Goal: Ask a question

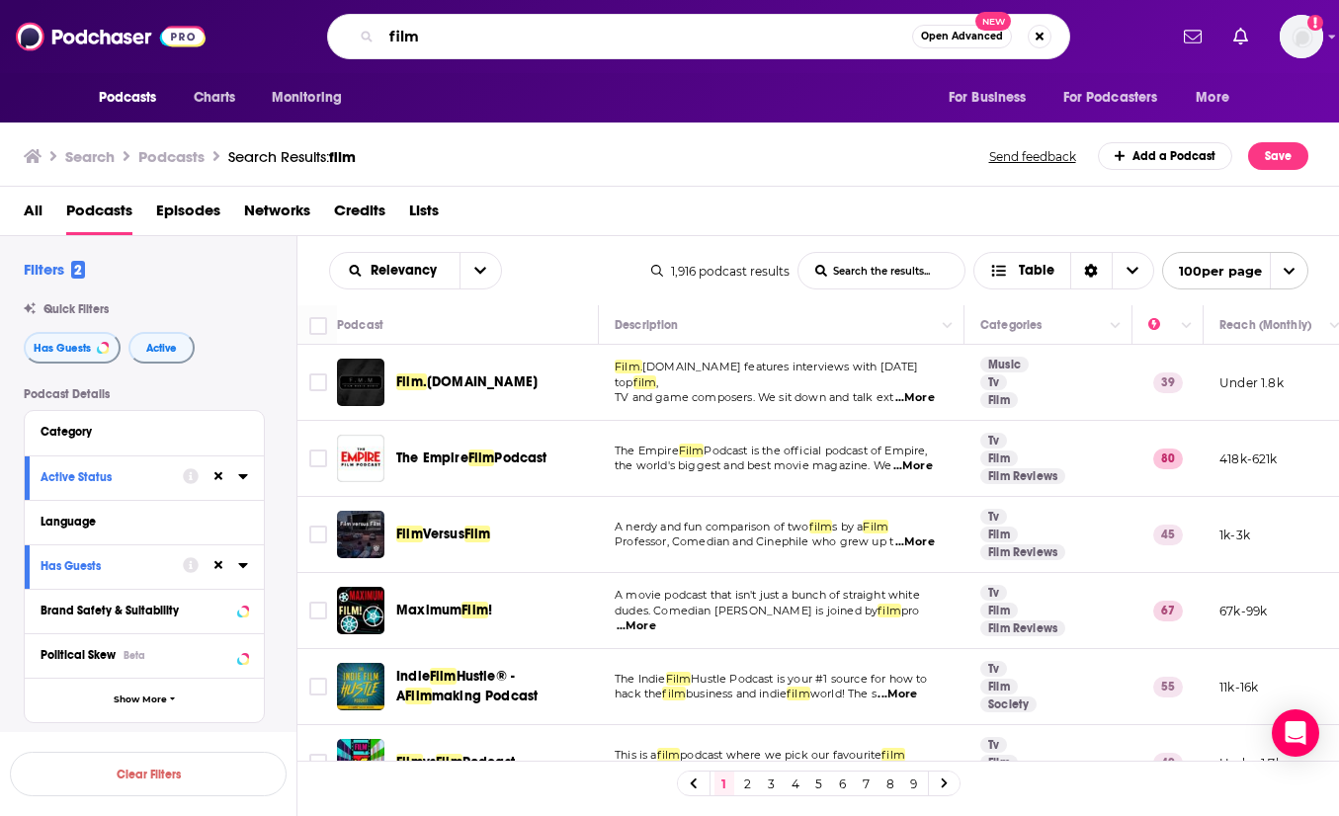
drag, startPoint x: 473, startPoint y: 28, endPoint x: 404, endPoint y: -29, distance: 89.2
click at [404, 0] on html "Podcasts Charts Monitoring film Open Advanced New For Business For Podcasters M…" at bounding box center [669, 408] width 1339 height 816
type input "best show"
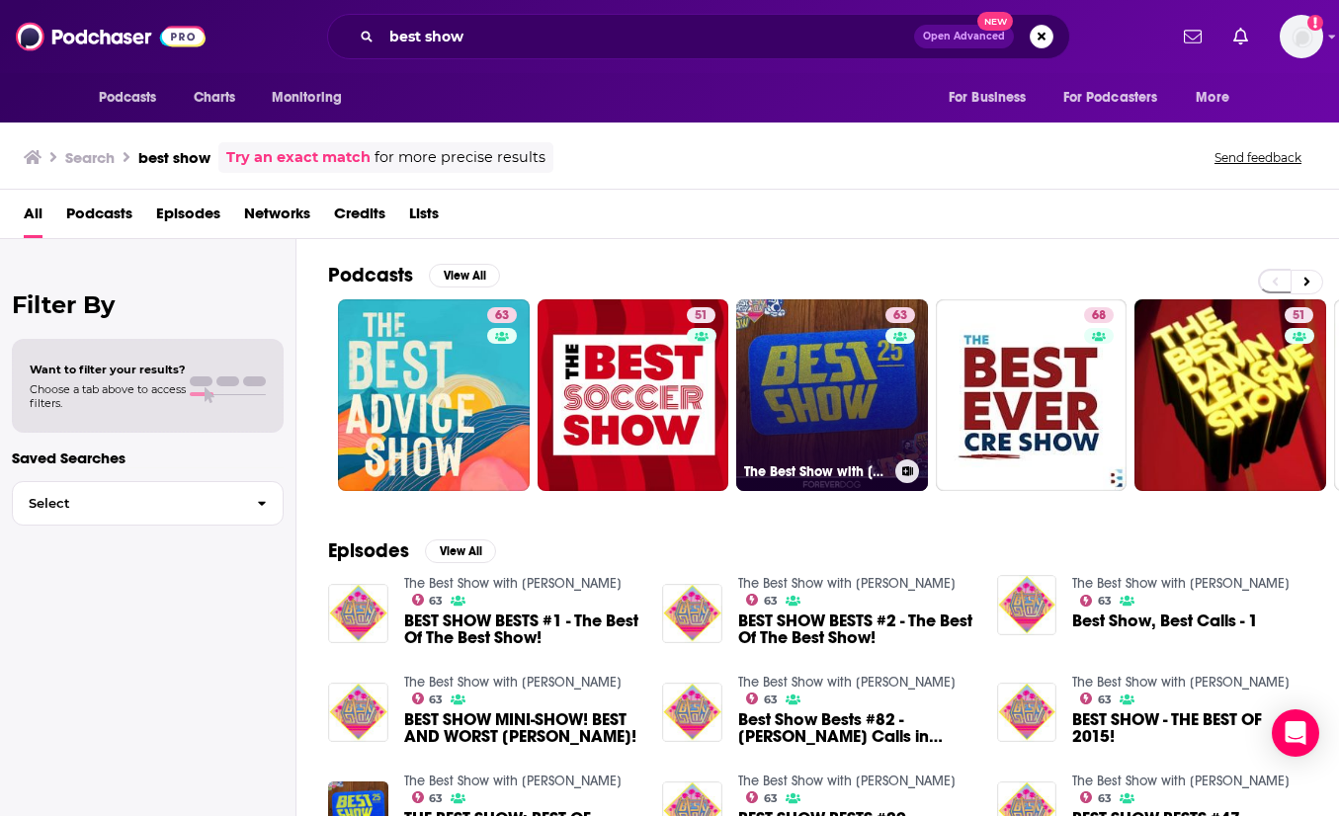
click at [791, 359] on link "63 The Best Show with [PERSON_NAME]" at bounding box center [832, 395] width 192 height 192
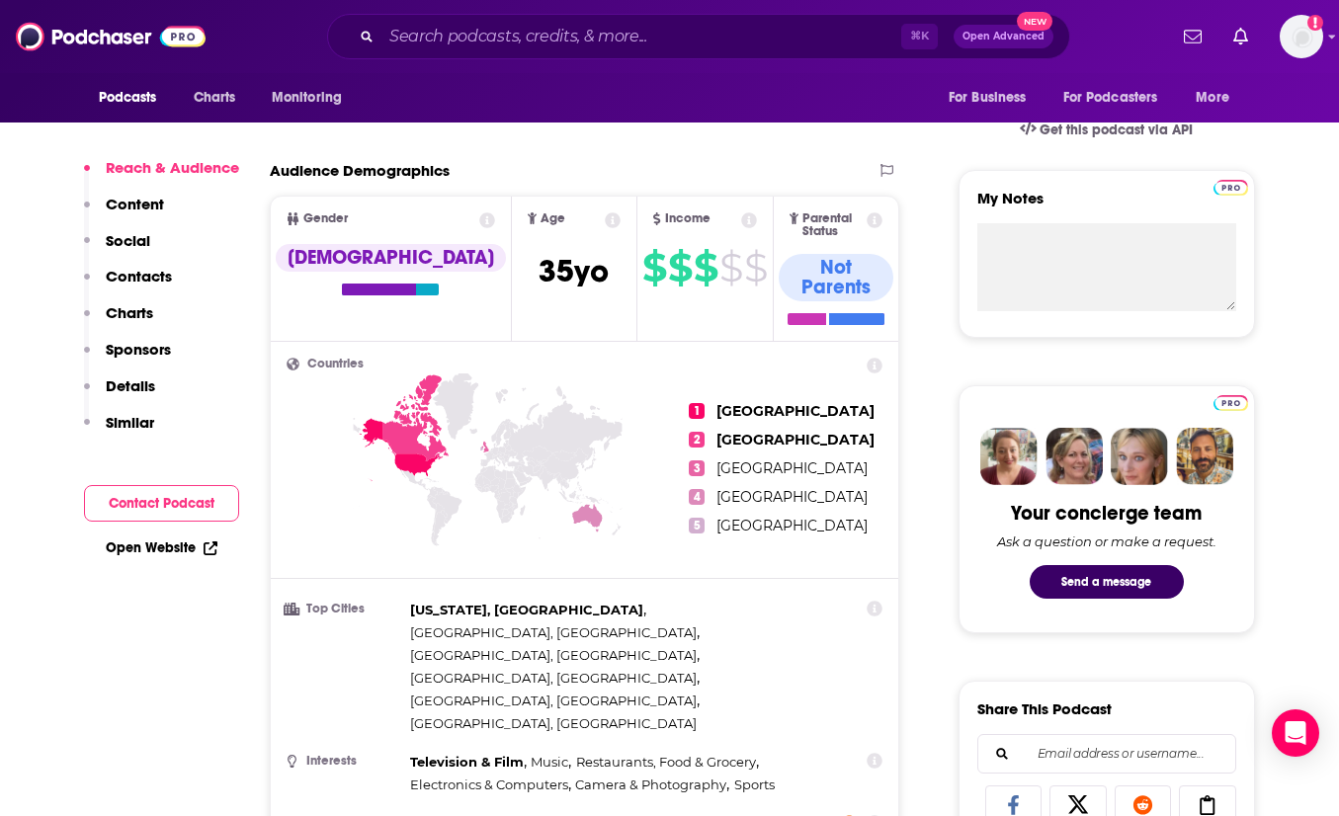
scroll to position [725, 0]
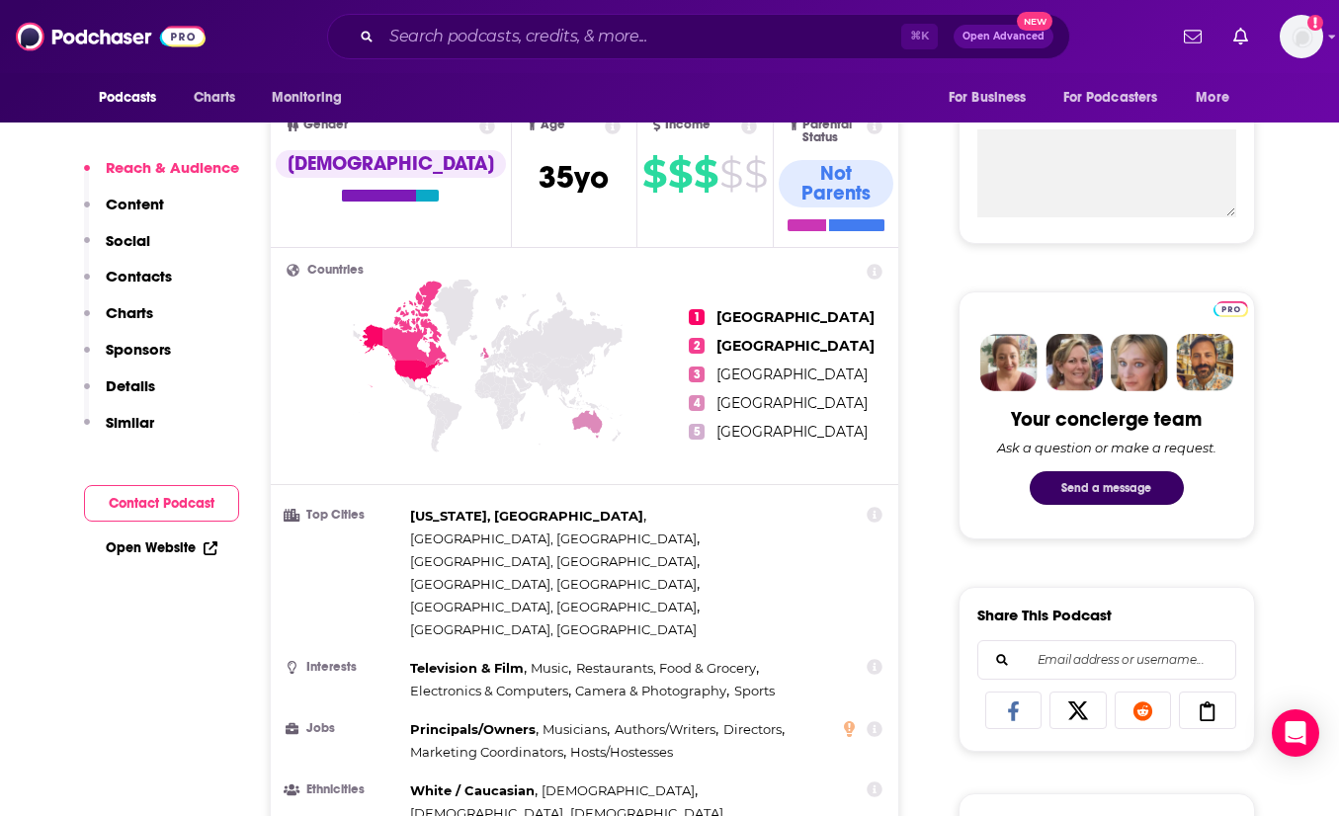
click at [1096, 484] on button "Send a message" at bounding box center [1107, 488] width 154 height 34
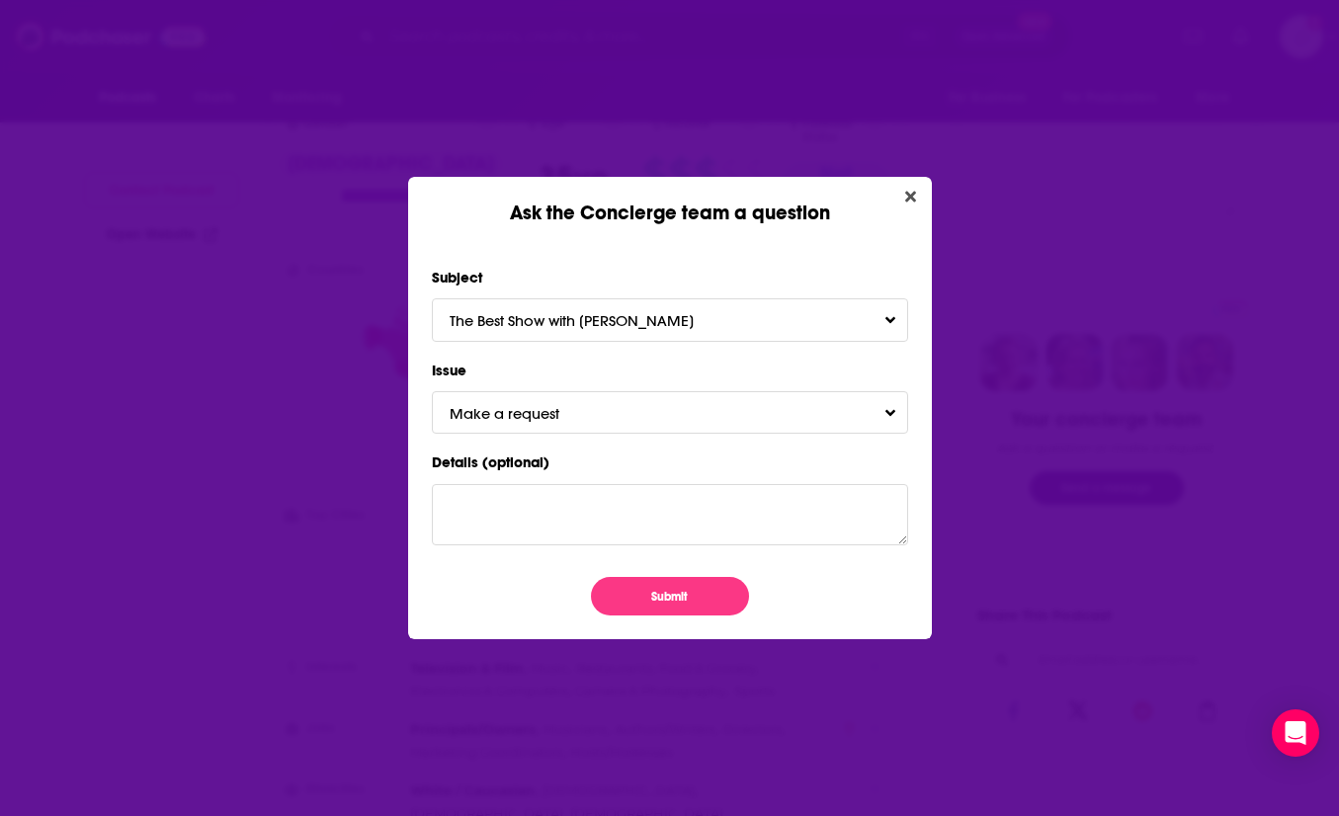
scroll to position [0, 0]
click at [632, 427] on button "Make a request" at bounding box center [670, 412] width 476 height 42
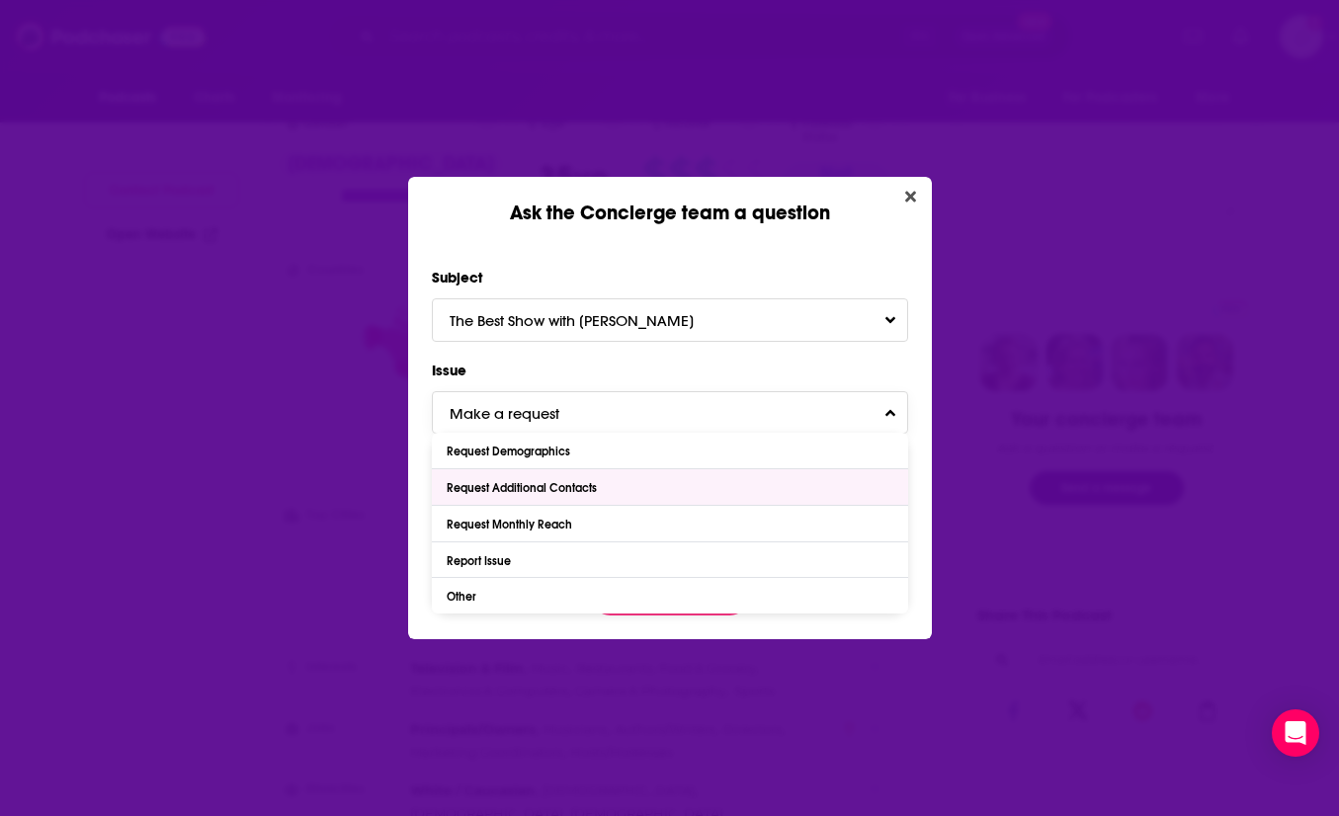
click at [623, 484] on div "Request Additional Contacts" at bounding box center [670, 487] width 476 height 36
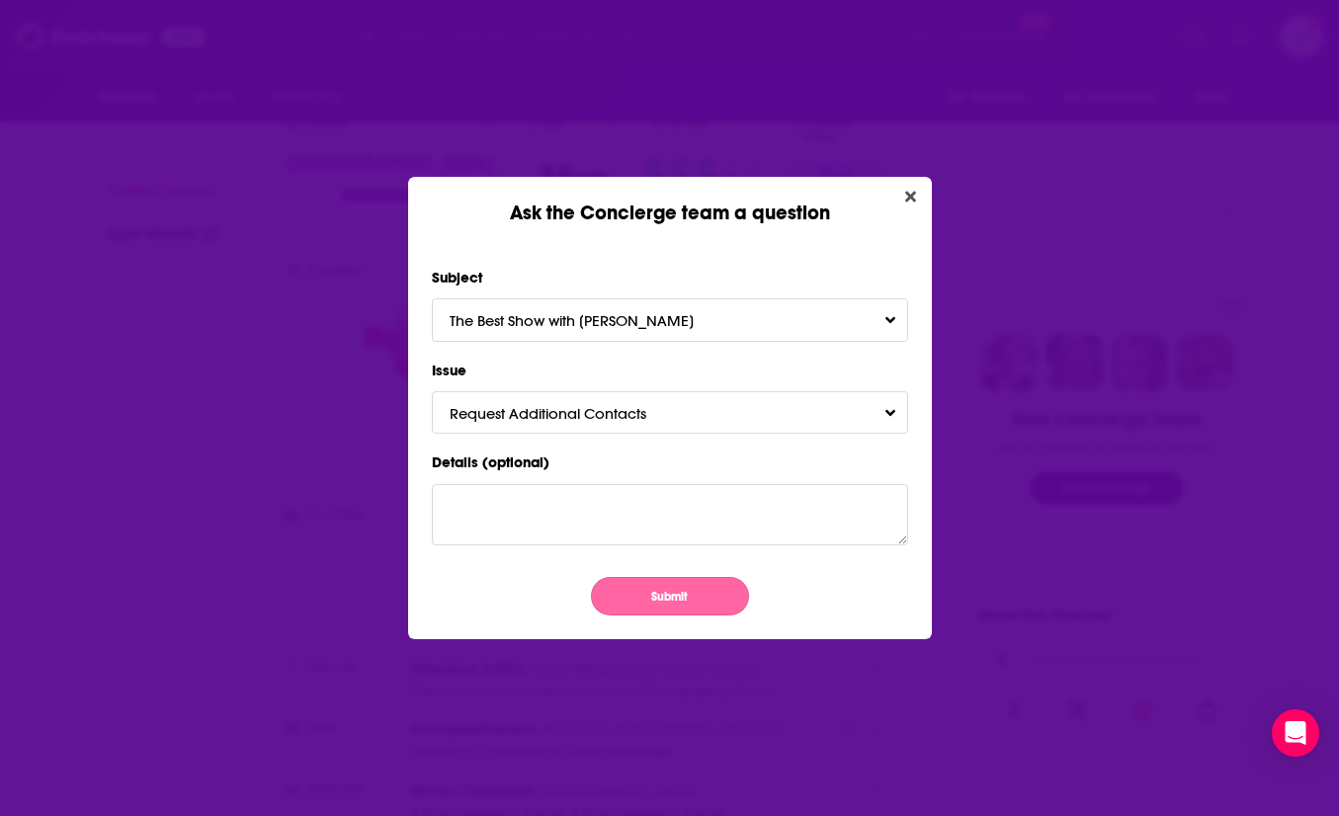
click at [644, 596] on button "Submit" at bounding box center [670, 596] width 158 height 39
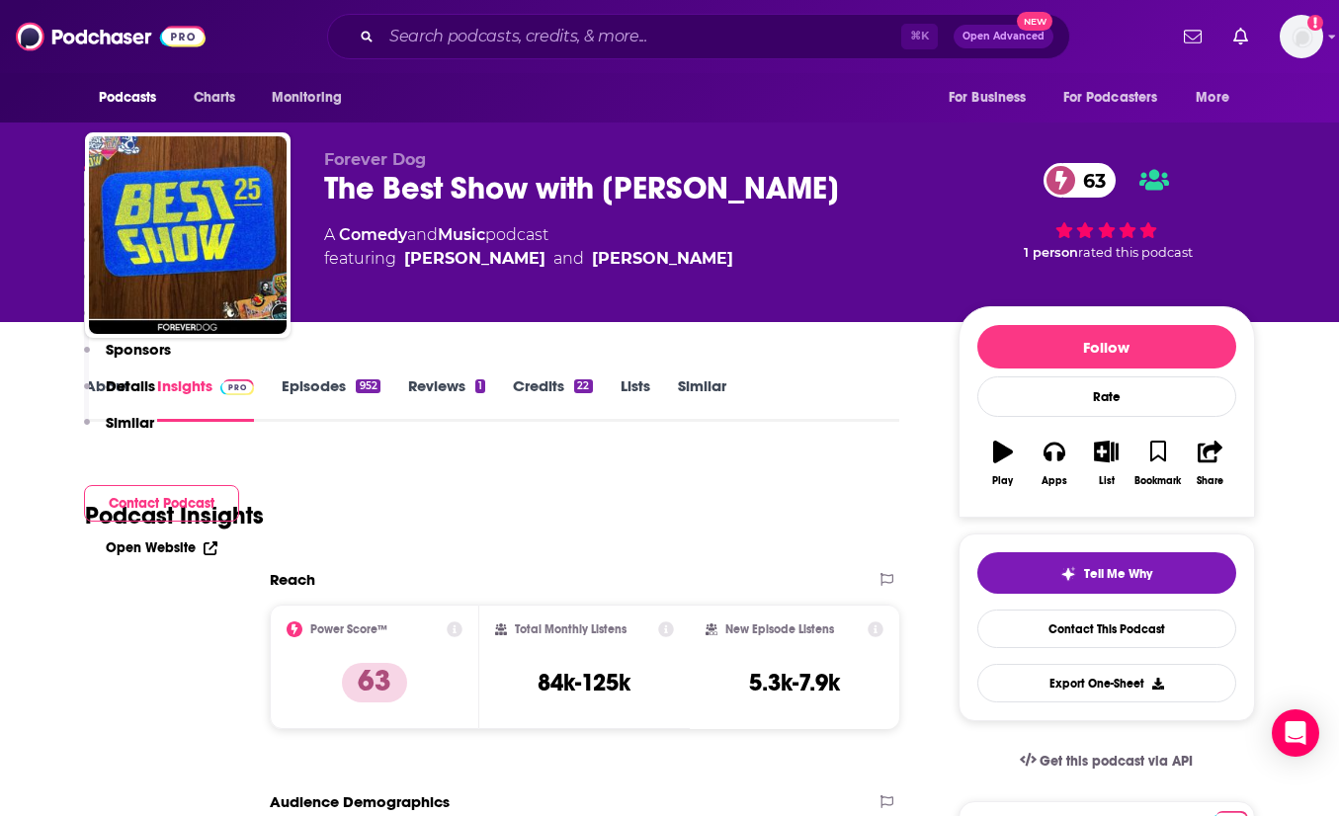
scroll to position [725, 0]
